Goal: Communication & Community: Connect with others

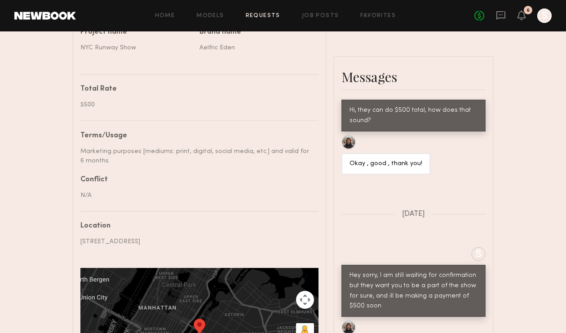
scroll to position [373, 0]
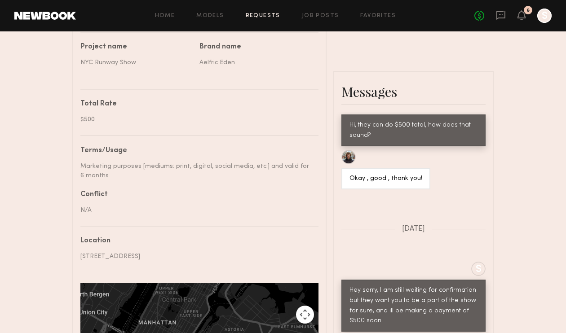
click at [53, 16] on link at bounding box center [45, 16] width 62 height 8
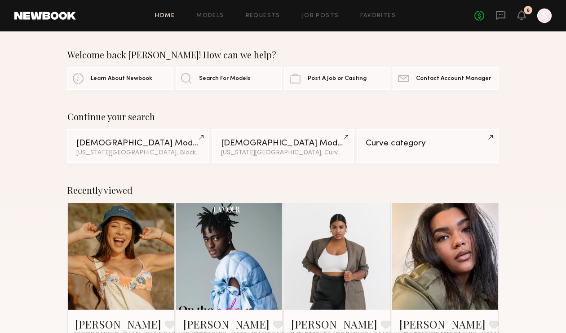
click at [503, 20] on link at bounding box center [501, 15] width 10 height 11
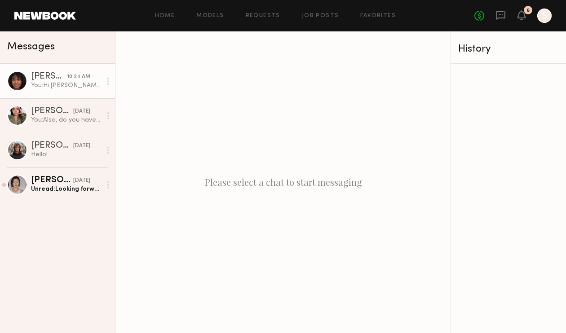
click at [49, 83] on div "You: Hi Veronica, Happy Friday! That's the budget the brand gave me. Let me kno…" at bounding box center [66, 85] width 71 height 9
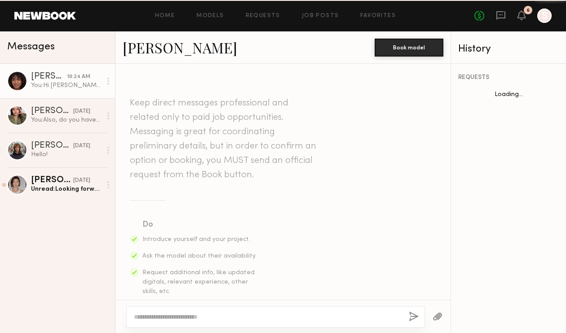
scroll to position [648, 0]
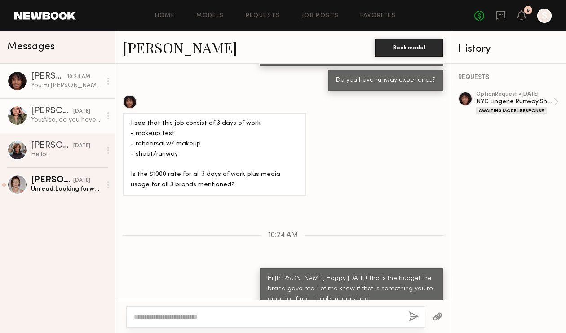
click at [58, 107] on div "[PERSON_NAME]" at bounding box center [52, 111] width 42 height 9
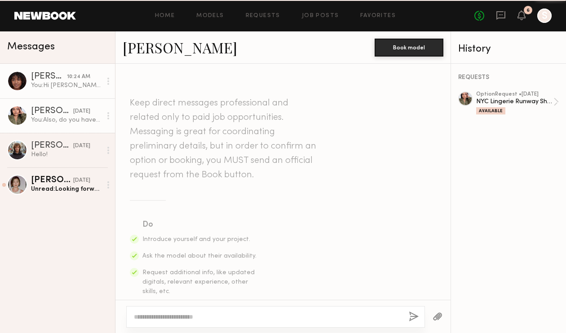
scroll to position [297, 0]
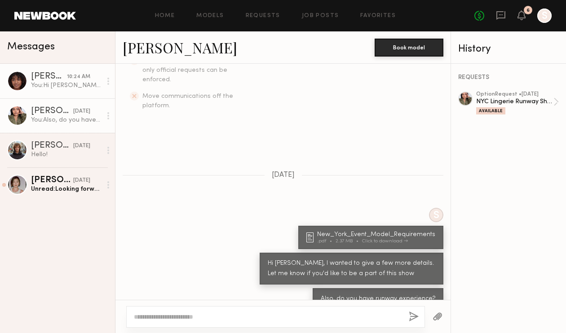
click at [49, 77] on div "[PERSON_NAME]" at bounding box center [49, 76] width 36 height 9
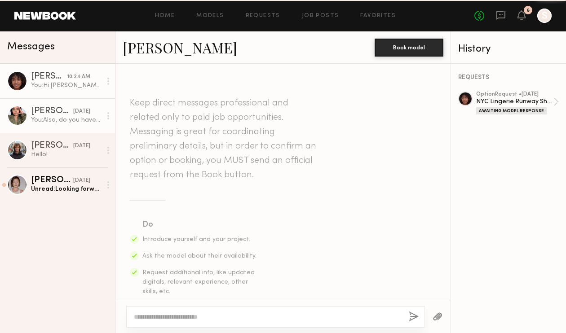
scroll to position [648, 0]
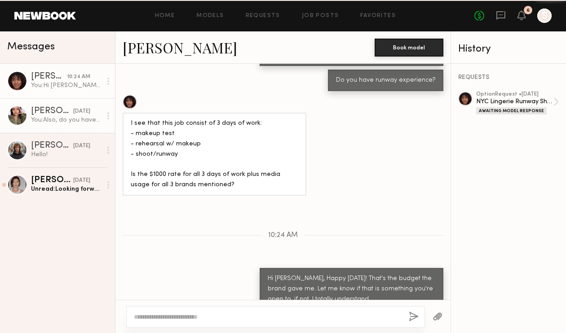
click at [52, 112] on div "[PERSON_NAME]" at bounding box center [52, 111] width 42 height 9
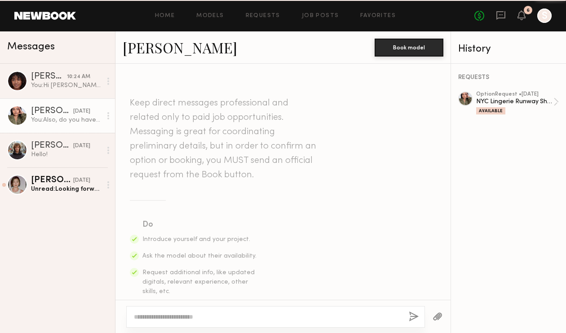
scroll to position [297, 0]
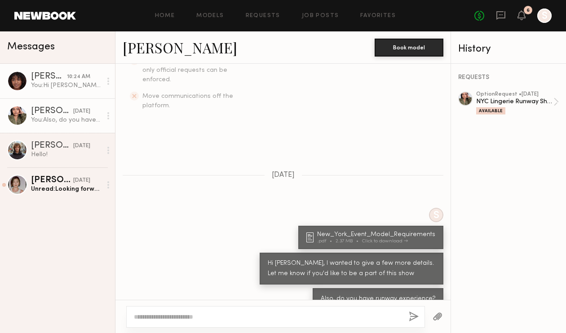
click at [54, 92] on link "Veronica C. 10:24 AM You: Hi Veronica, Happy Friday! That's the budget the bran…" at bounding box center [57, 81] width 115 height 35
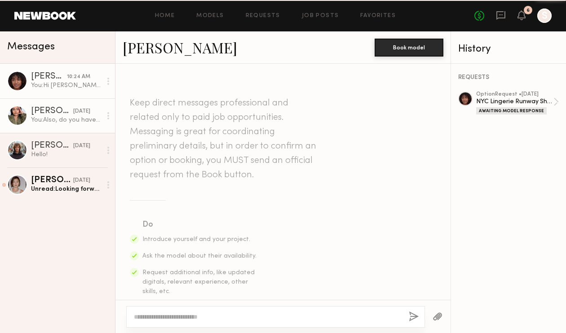
scroll to position [648, 0]
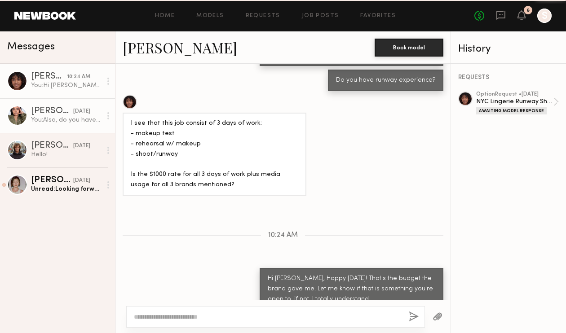
click at [53, 129] on link "Alexis W. yesterday You: Also, do you have runway experience?" at bounding box center [57, 115] width 115 height 35
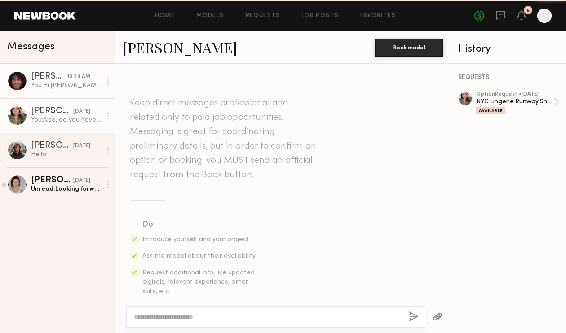
scroll to position [297, 0]
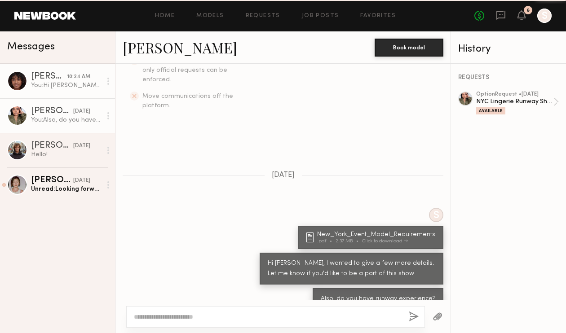
click at [54, 86] on div "You: Hi Veronica, Happy Friday! That's the budget the brand gave me. Let me kno…" at bounding box center [66, 85] width 71 height 9
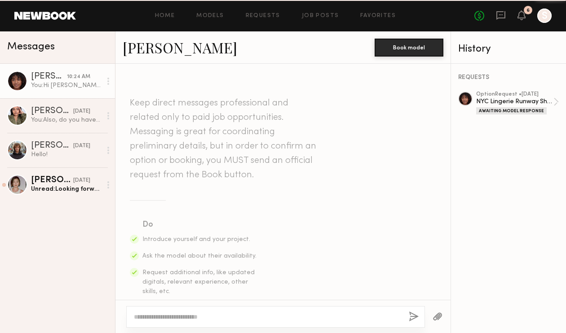
scroll to position [648, 0]
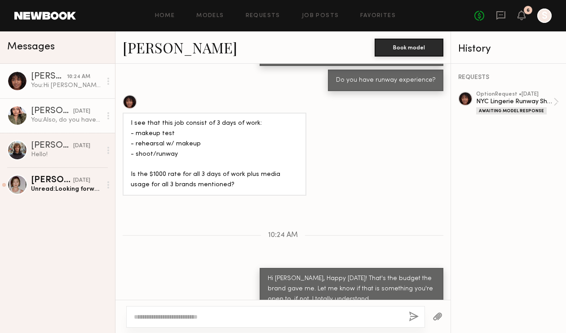
click at [57, 119] on div "You: Also, do you have runway experience?" at bounding box center [66, 120] width 71 height 9
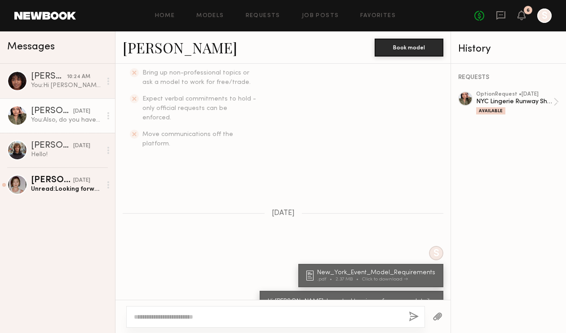
scroll to position [297, 0]
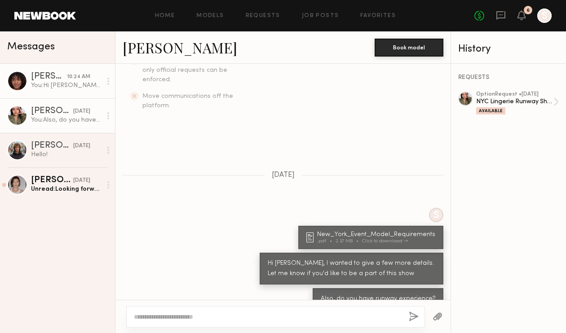
click at [61, 84] on div "You: Hi Veronica, Happy Friday! That's the budget the brand gave me. Let me kno…" at bounding box center [66, 85] width 71 height 9
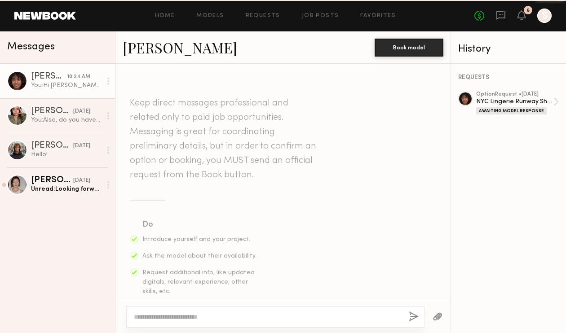
scroll to position [648, 0]
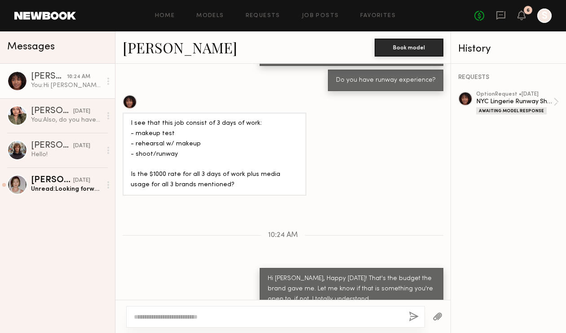
click at [66, 18] on link at bounding box center [45, 16] width 62 height 8
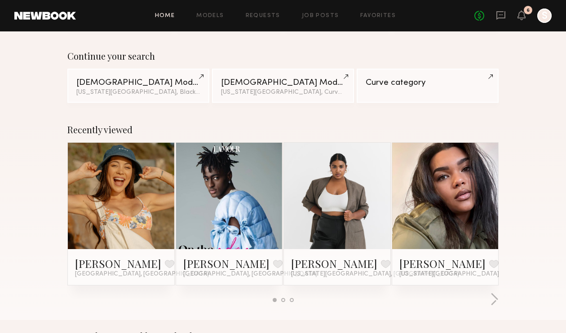
scroll to position [68, 0]
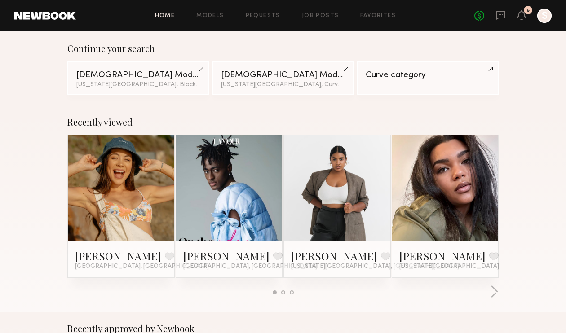
click at [233, 211] on link at bounding box center [229, 188] width 49 height 106
click at [506, 16] on div "No fees up to $5,000 6 S" at bounding box center [512, 16] width 77 height 14
click at [521, 21] on div "6" at bounding box center [522, 15] width 8 height 11
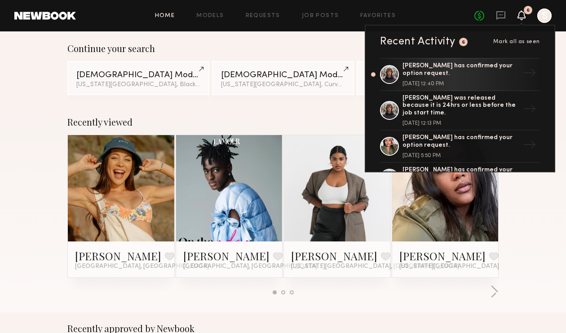
click at [529, 180] on div "Recently viewed Brynne E. Favorite Los Angeles, CA Henri M. Favorite Los Angele…" at bounding box center [283, 209] width 566 height 207
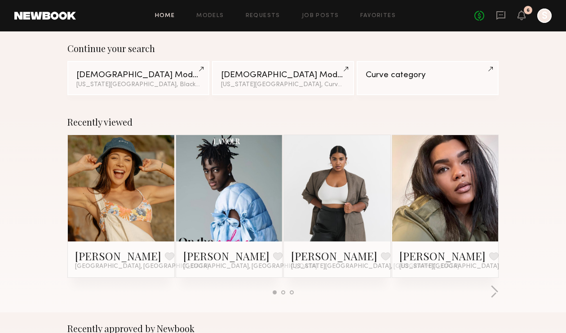
click at [526, 12] on div "6" at bounding box center [528, 10] width 9 height 9
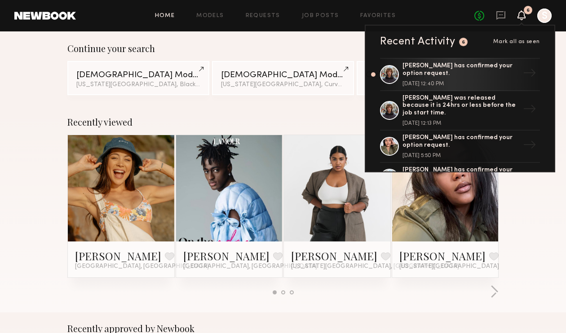
click at [533, 228] on div "Recently viewed Brynne E. Favorite Los Angeles, CA Henri M. Favorite Los Angele…" at bounding box center [283, 209] width 566 height 207
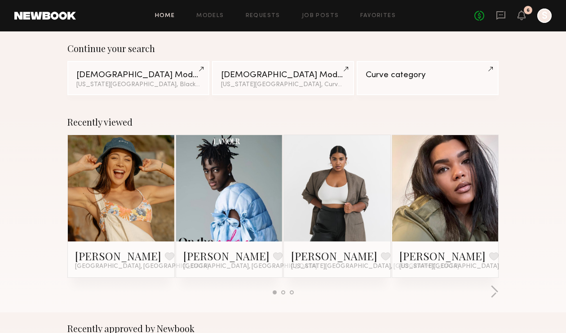
click at [542, 88] on div "Continue your search Male Models New York City, Black / African American Female…" at bounding box center [283, 69] width 566 height 52
click at [500, 16] on icon at bounding box center [501, 15] width 10 height 10
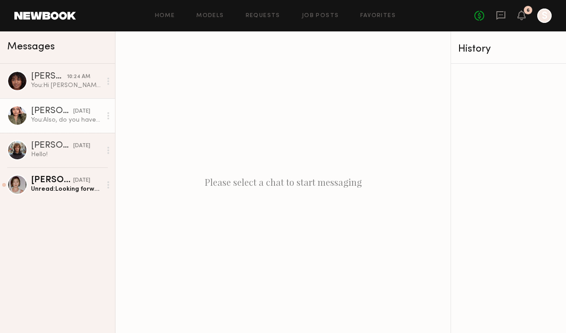
click at [73, 111] on div "[DATE]" at bounding box center [81, 111] width 17 height 9
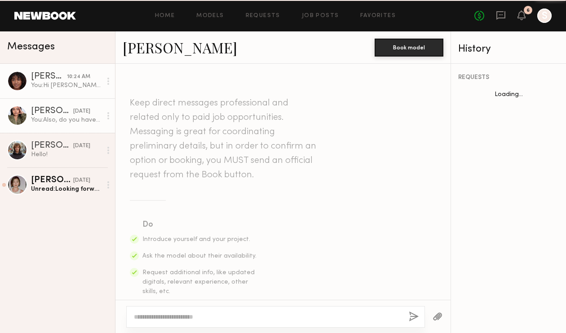
scroll to position [297, 0]
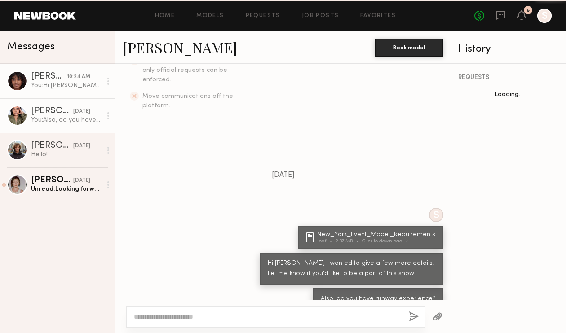
click at [58, 80] on div "[PERSON_NAME]" at bounding box center [49, 76] width 36 height 9
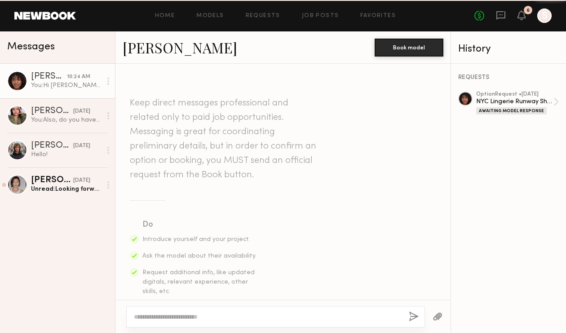
scroll to position [648, 0]
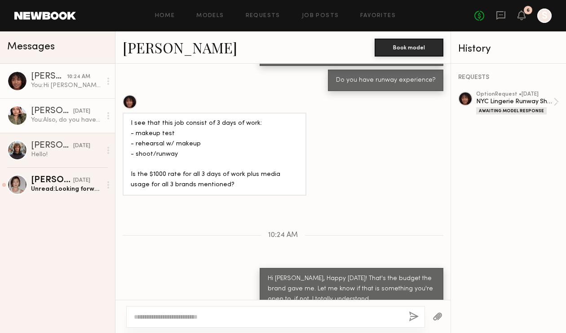
click at [55, 116] on div "You: Also, do you have runway experience?" at bounding box center [66, 120] width 71 height 9
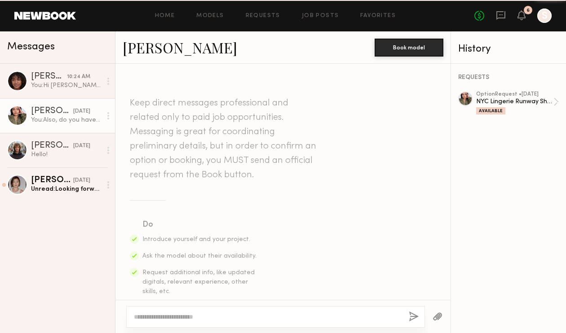
scroll to position [297, 0]
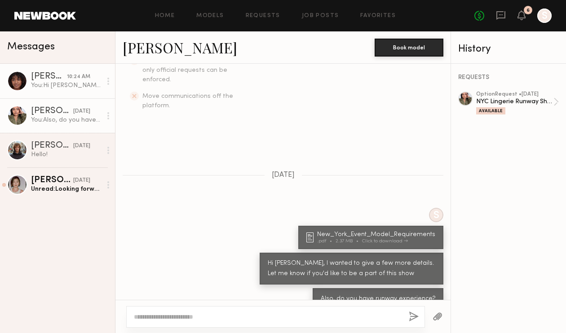
click at [54, 87] on div "You: Hi Veronica, Happy Friday! That's the budget the brand gave me. Let me kno…" at bounding box center [66, 85] width 71 height 9
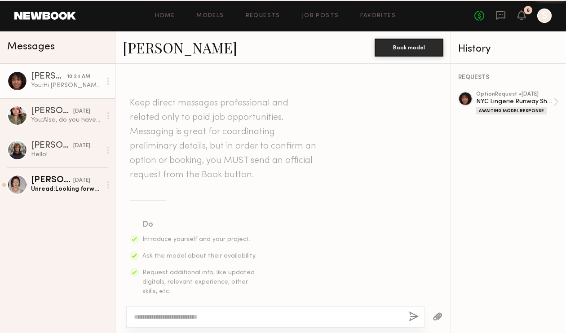
scroll to position [648, 0]
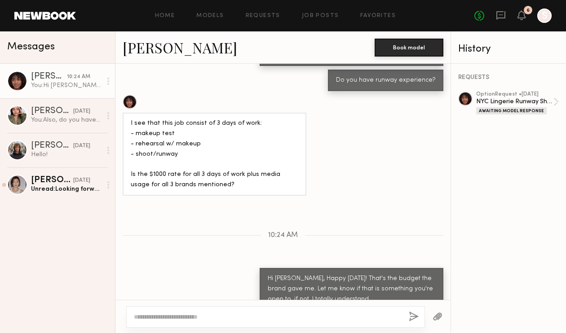
click at [249, 314] on textarea at bounding box center [268, 317] width 268 height 9
click at [256, 314] on textarea at bounding box center [268, 317] width 268 height 9
click at [304, 316] on textarea "******" at bounding box center [268, 317] width 268 height 9
type textarea "**********"
click at [415, 317] on button "button" at bounding box center [414, 317] width 10 height 11
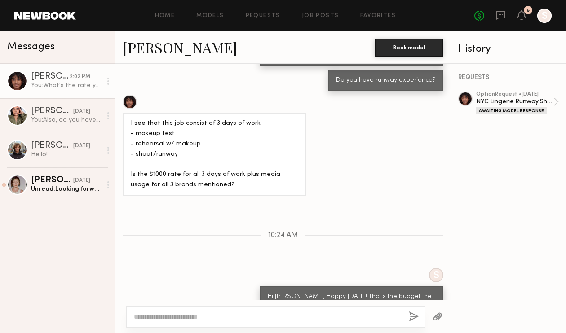
scroll to position [759, 0]
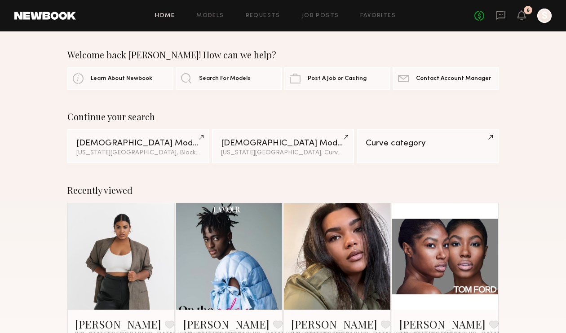
scroll to position [770, 0]
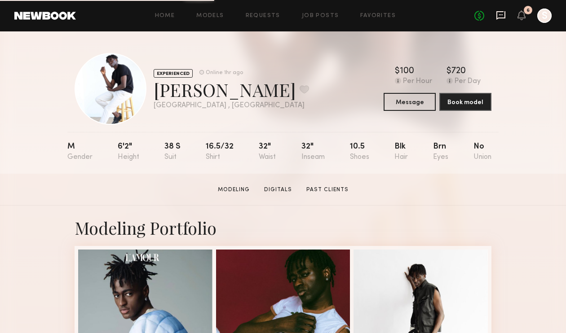
click at [504, 19] on icon at bounding box center [501, 15] width 10 height 10
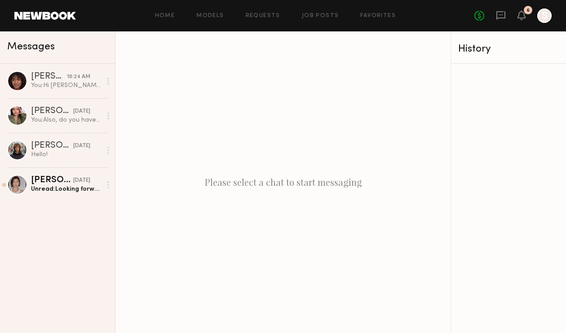
click at [507, 15] on div "No fees up to $5,000 6 S" at bounding box center [512, 16] width 77 height 14
click at [501, 15] on icon at bounding box center [501, 15] width 10 height 10
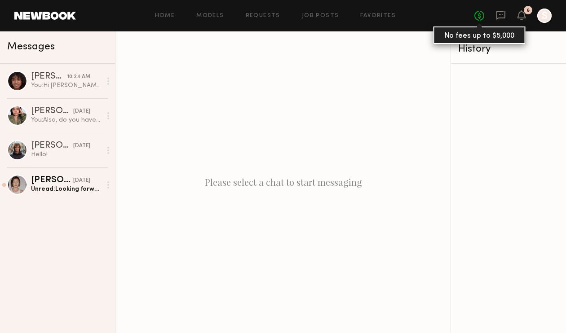
click at [481, 14] on link "No fees up to $5,000" at bounding box center [479, 16] width 10 height 10
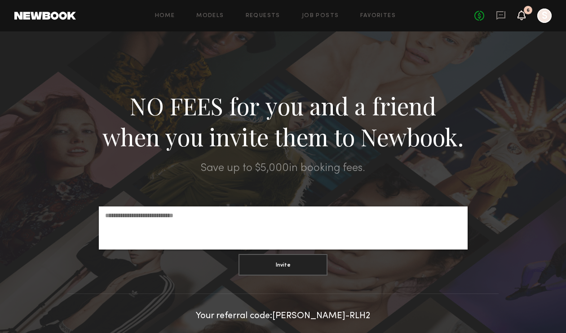
click at [523, 15] on icon at bounding box center [521, 15] width 7 height 6
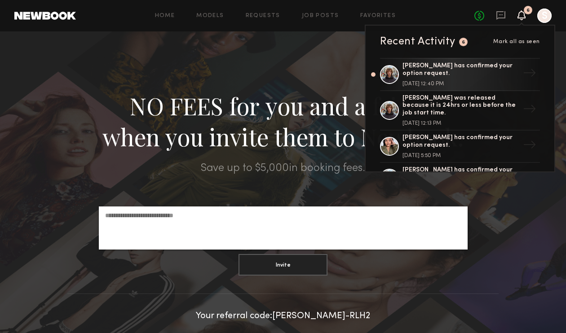
click at [45, 26] on header "Home Models Requests Job Posts Favorites Sign Out No fees up to $5,000 6 Recent…" at bounding box center [283, 15] width 566 height 31
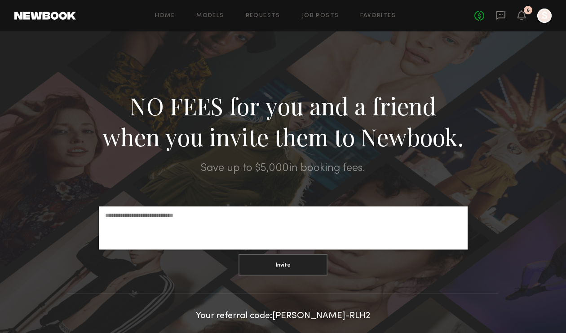
click at [47, 16] on link at bounding box center [45, 16] width 62 height 8
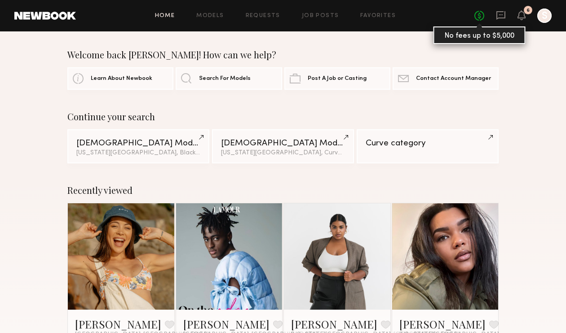
click at [478, 17] on link "No fees up to $5,000" at bounding box center [479, 16] width 10 height 10
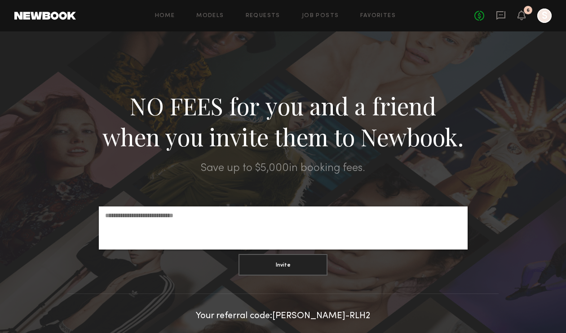
click at [56, 18] on link at bounding box center [45, 16] width 62 height 8
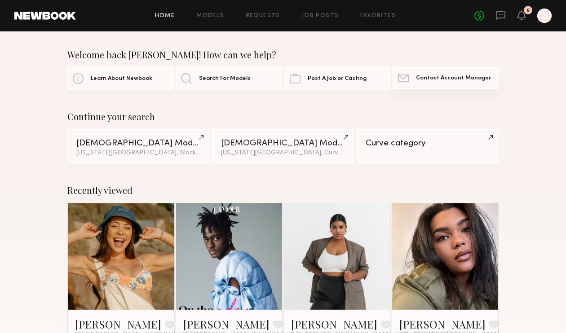
scroll to position [71, 0]
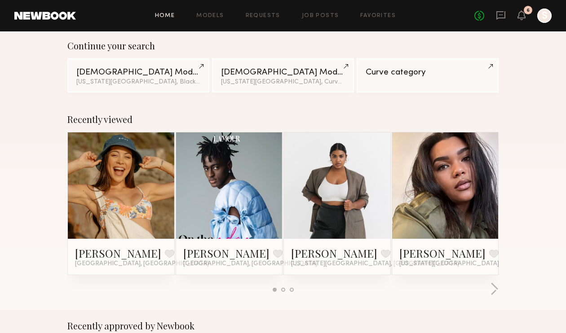
click at [222, 193] on link at bounding box center [229, 186] width 49 height 106
